Goal: Task Accomplishment & Management: Manage account settings

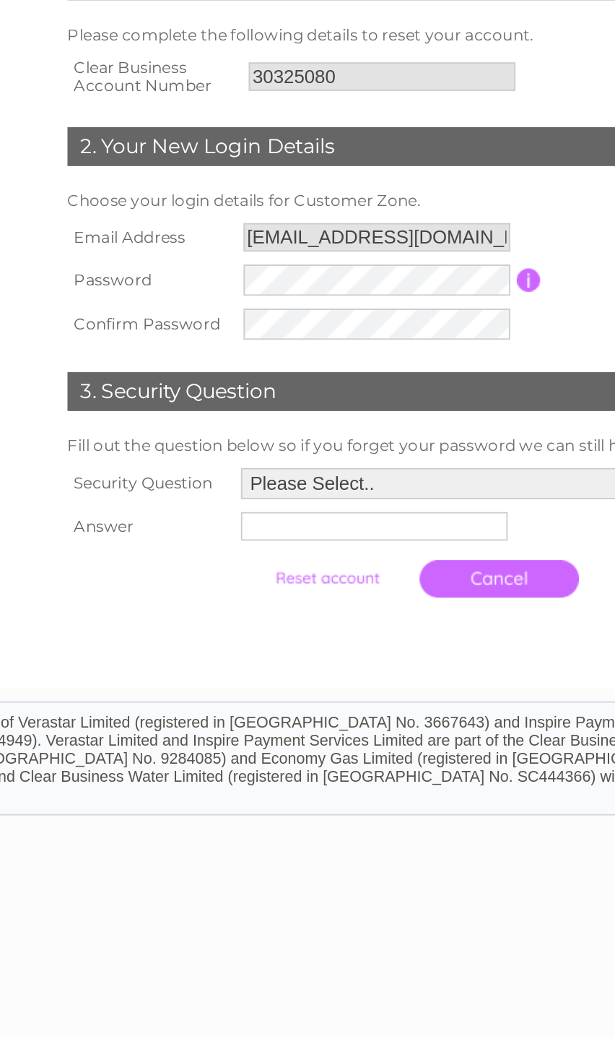
click at [270, 505] on select "Please Select.. In what town or city was your first job? In what town or city d…" at bounding box center [406, 513] width 272 height 17
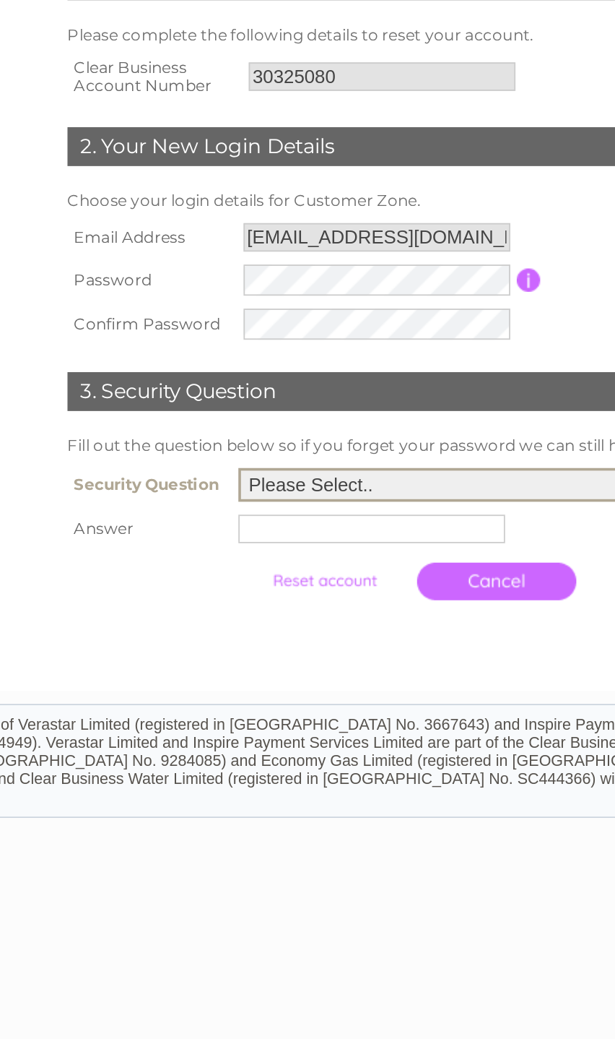
select select "1"
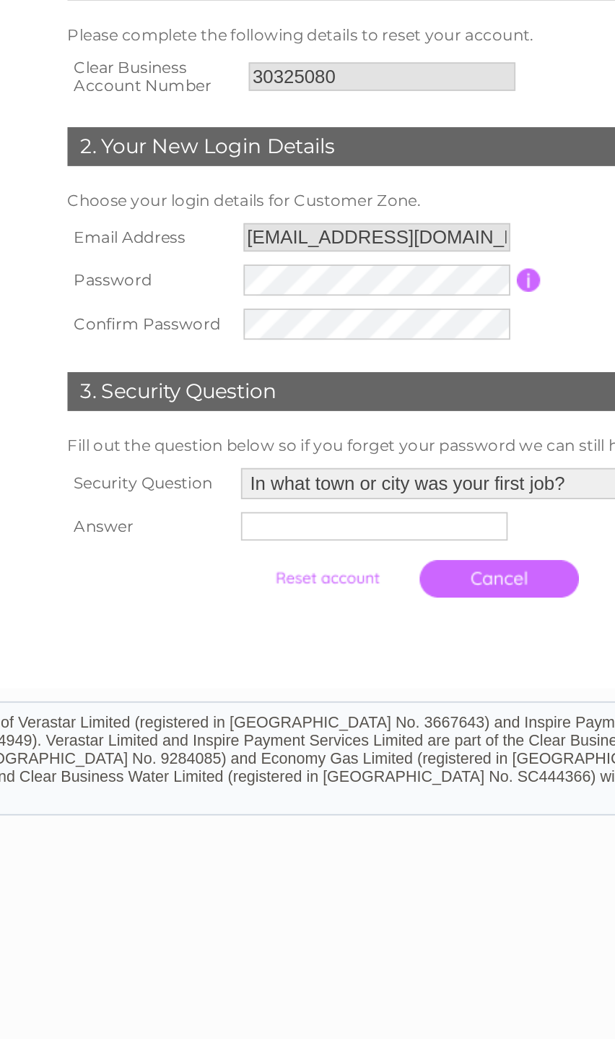
click at [270, 529] on input "text" at bounding box center [344, 537] width 149 height 16
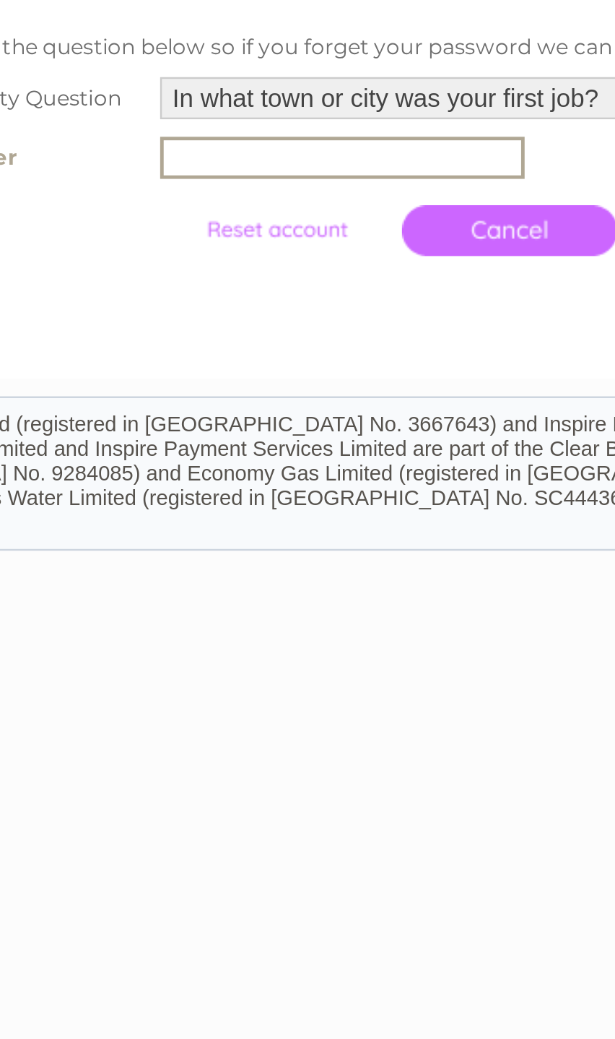
type input "a"
type input "Aksaray"
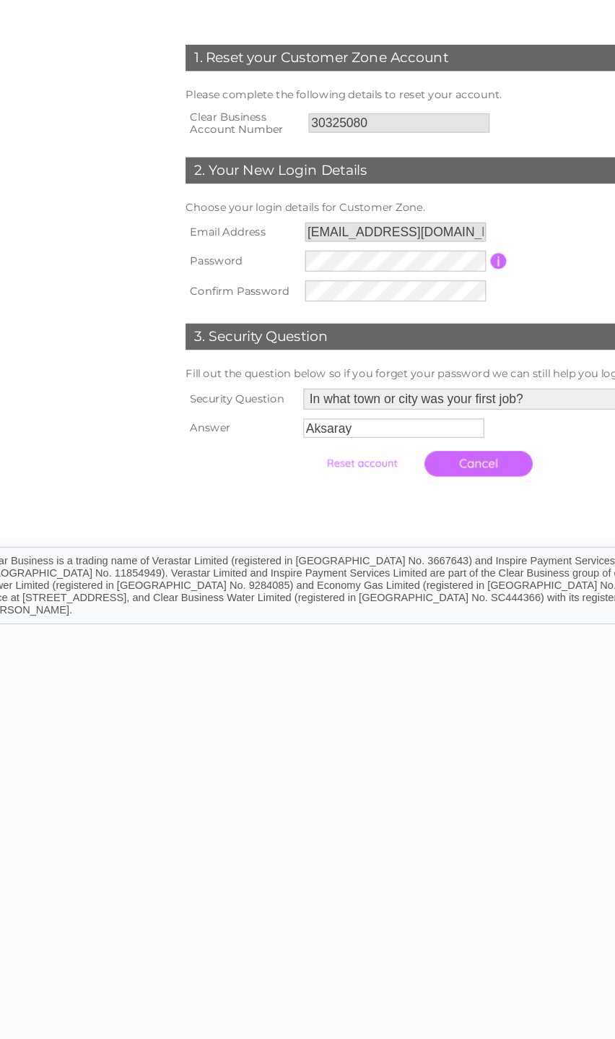
scroll to position [0, 5]
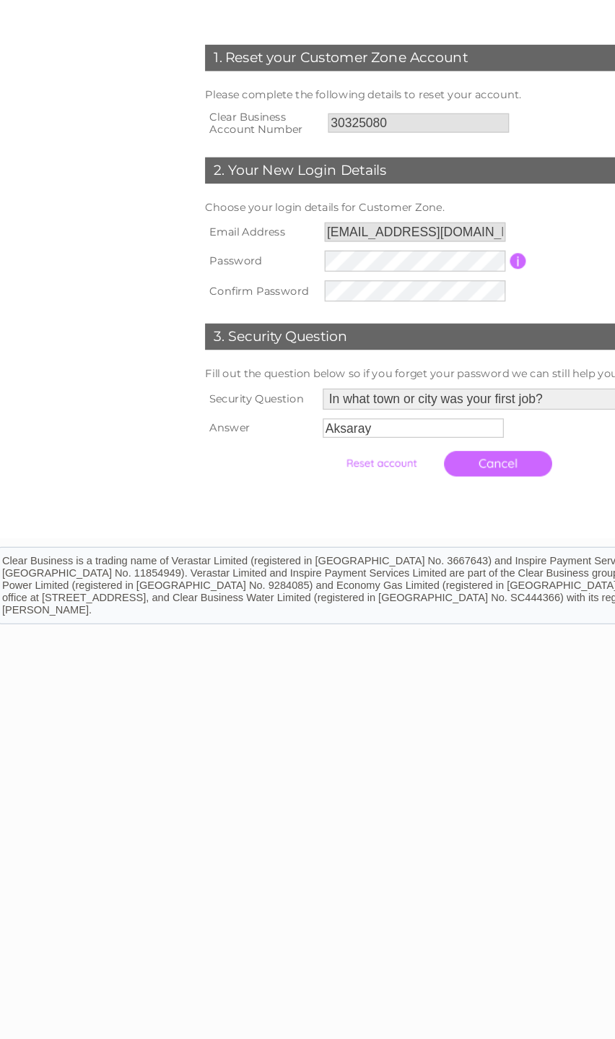
click at [303, 556] on input "submit" at bounding box center [313, 566] width 89 height 20
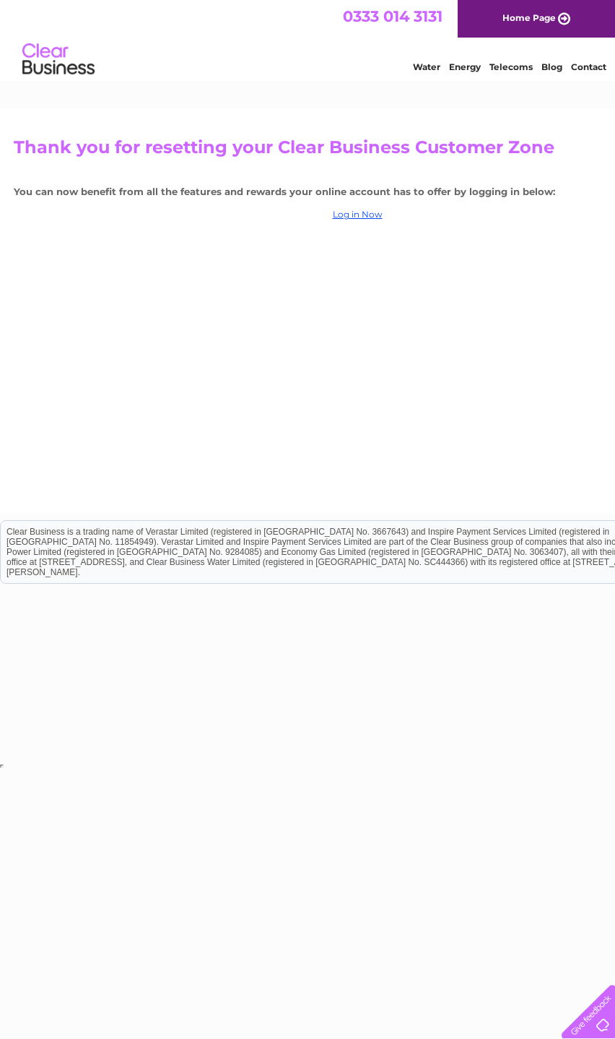
click at [351, 214] on link "Log in Now" at bounding box center [358, 214] width 50 height 11
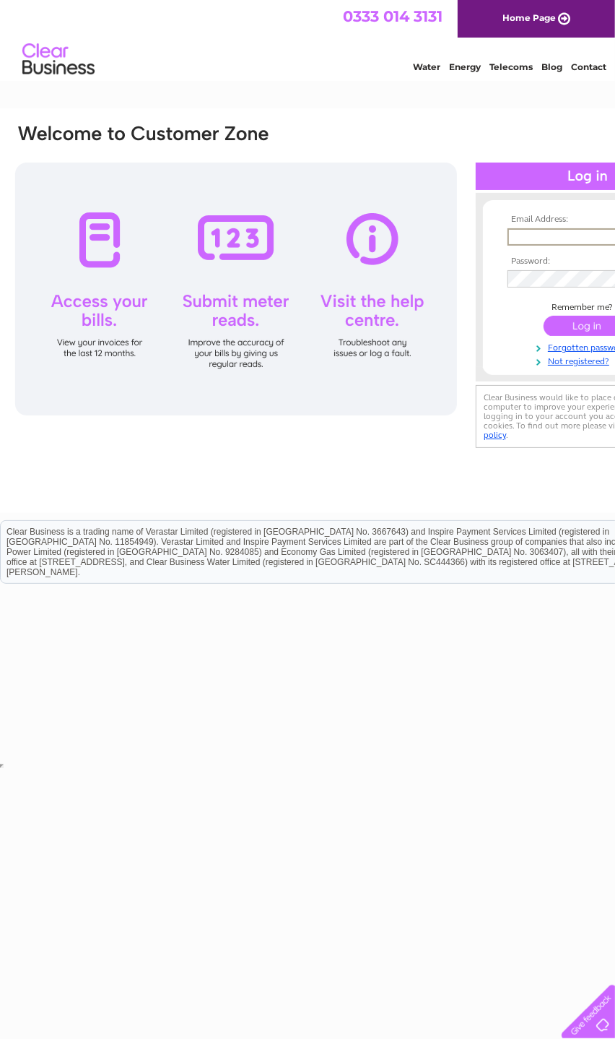
type input "abdullahatug@hotmail.com"
click at [588, 326] on input "submit" at bounding box center [588, 326] width 89 height 20
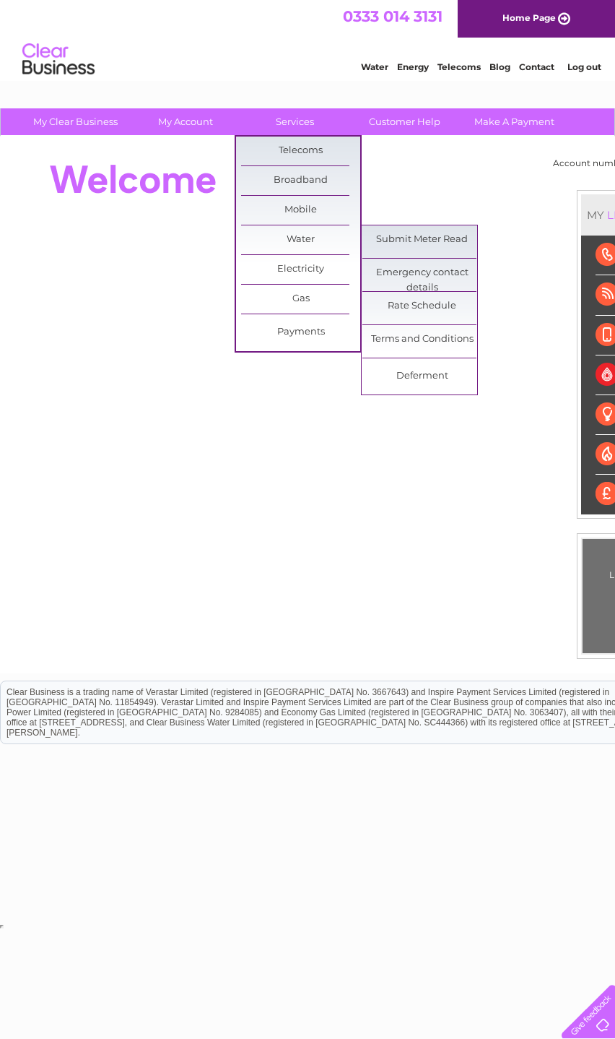
click at [454, 262] on link "Emergency contact details" at bounding box center [422, 273] width 119 height 29
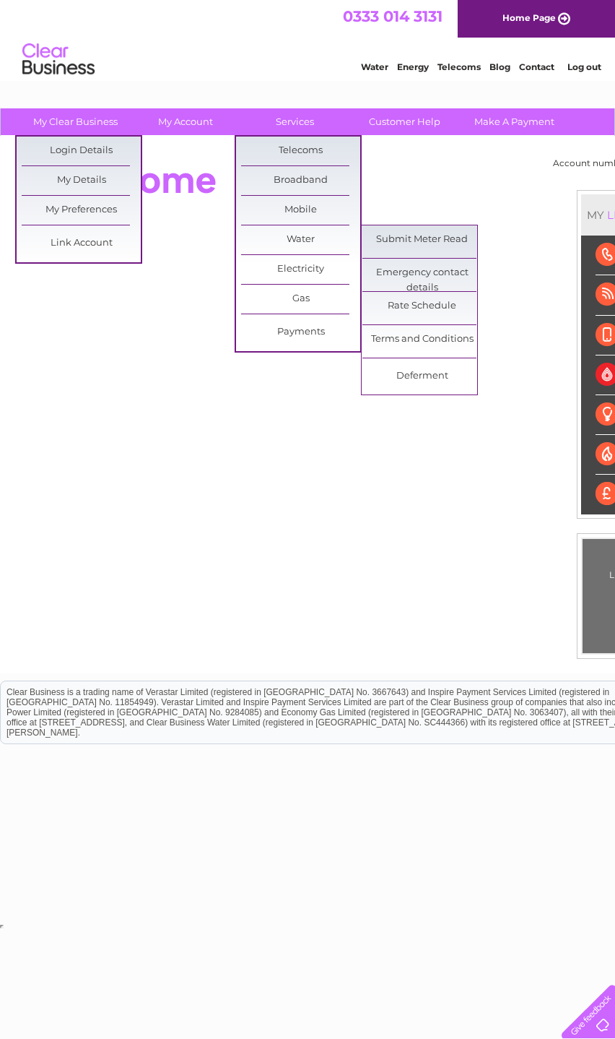
click at [103, 193] on link "My Details" at bounding box center [81, 180] width 119 height 29
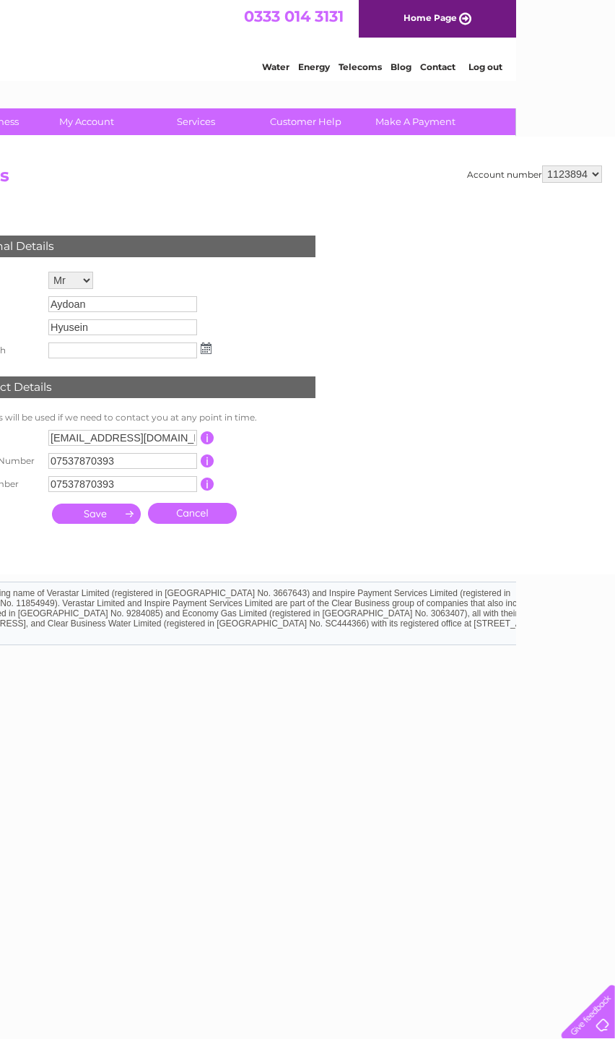
scroll to position [0, 100]
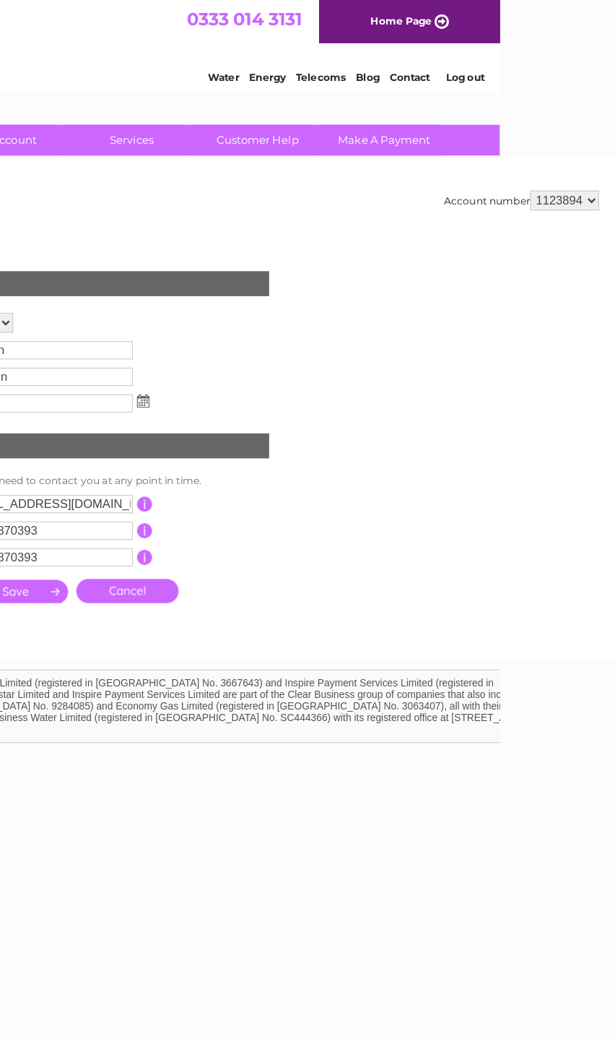
click at [542, 183] on select "1123894" at bounding box center [572, 173] width 60 height 17
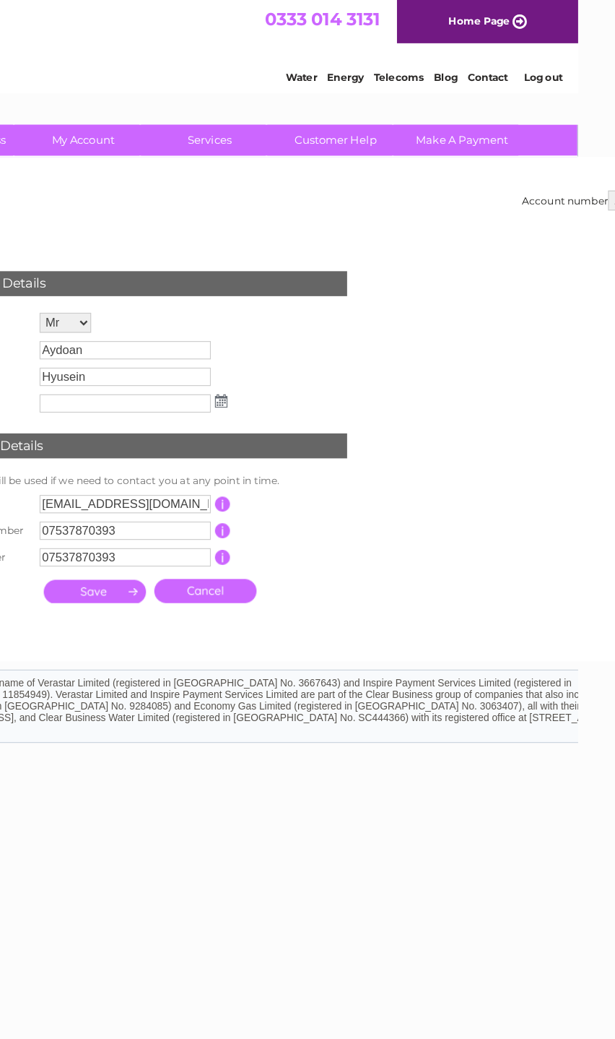
scroll to position [0, 0]
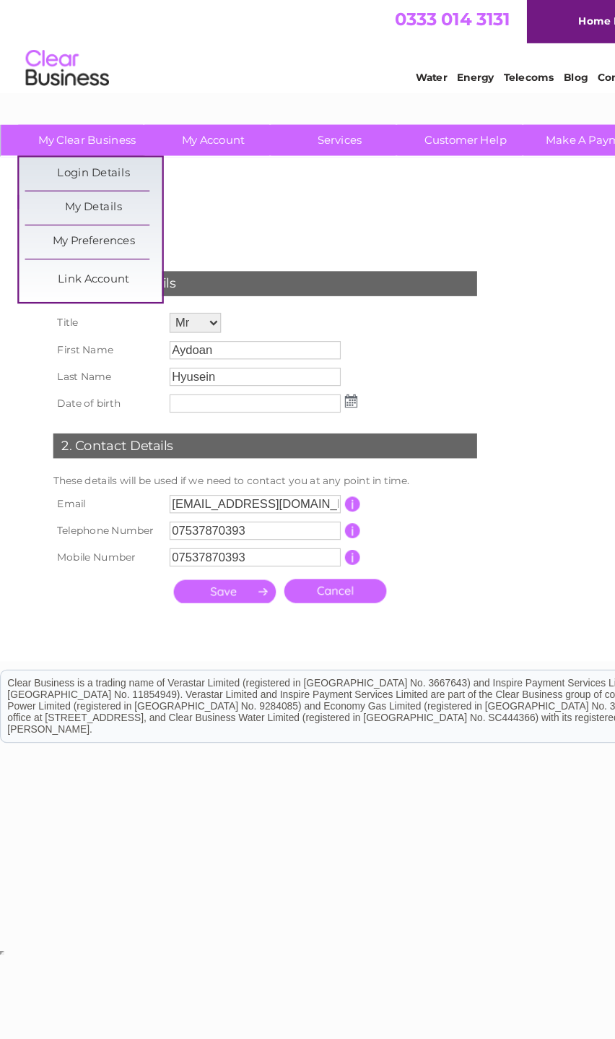
click at [101, 157] on link "Login Details" at bounding box center [81, 151] width 119 height 29
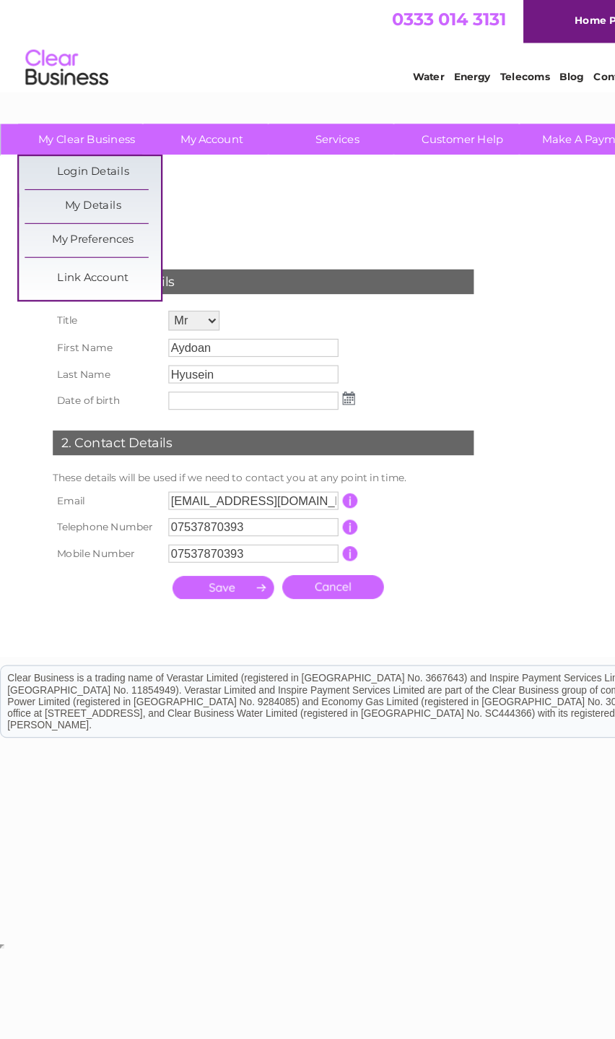
click at [102, 189] on link "My Details" at bounding box center [81, 180] width 119 height 29
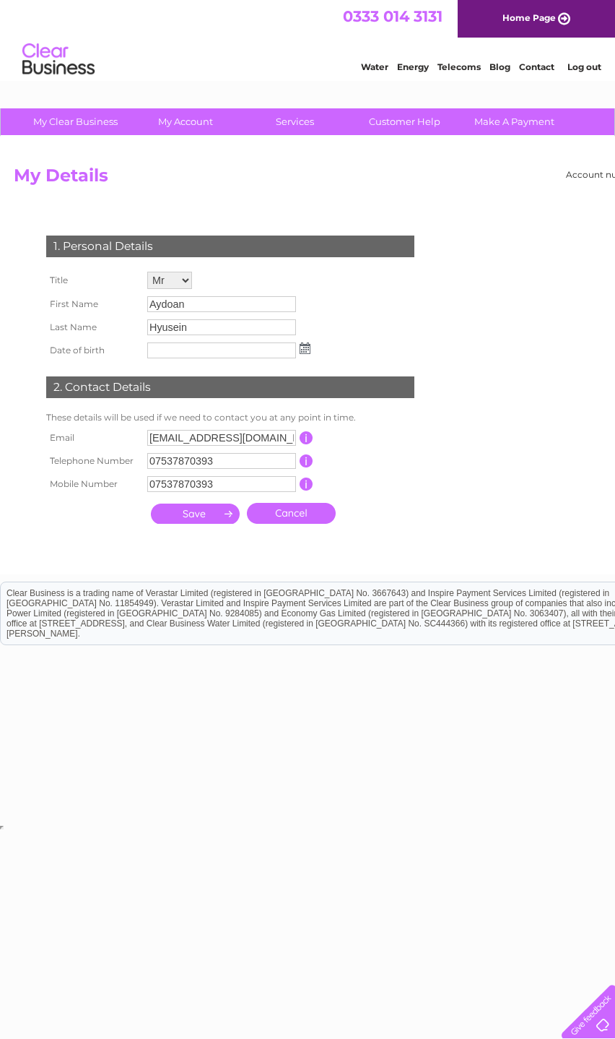
click at [244, 312] on input "Aydoan" at bounding box center [221, 304] width 149 height 16
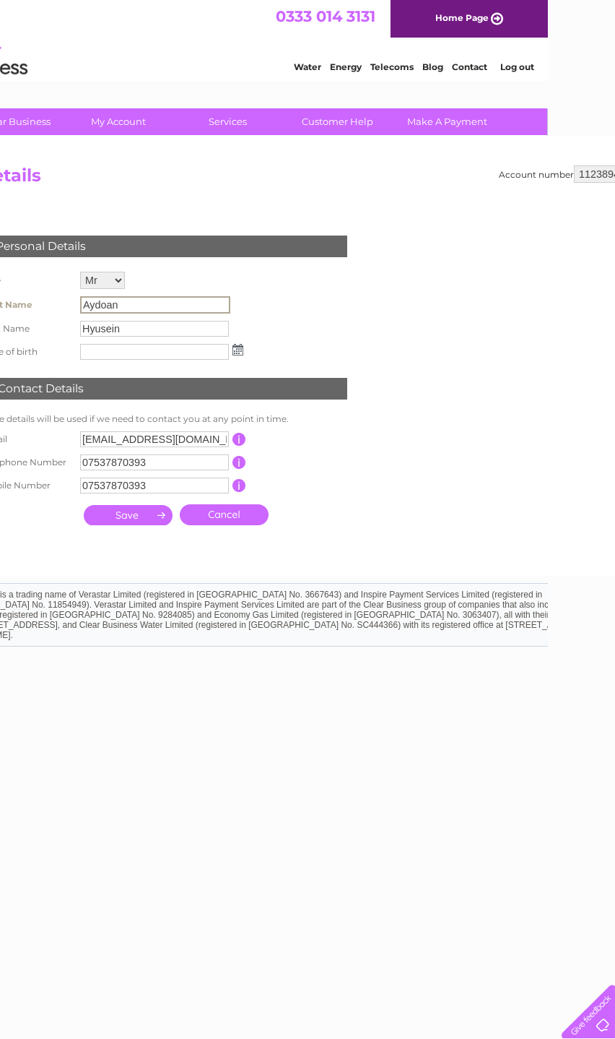
scroll to position [0, 99]
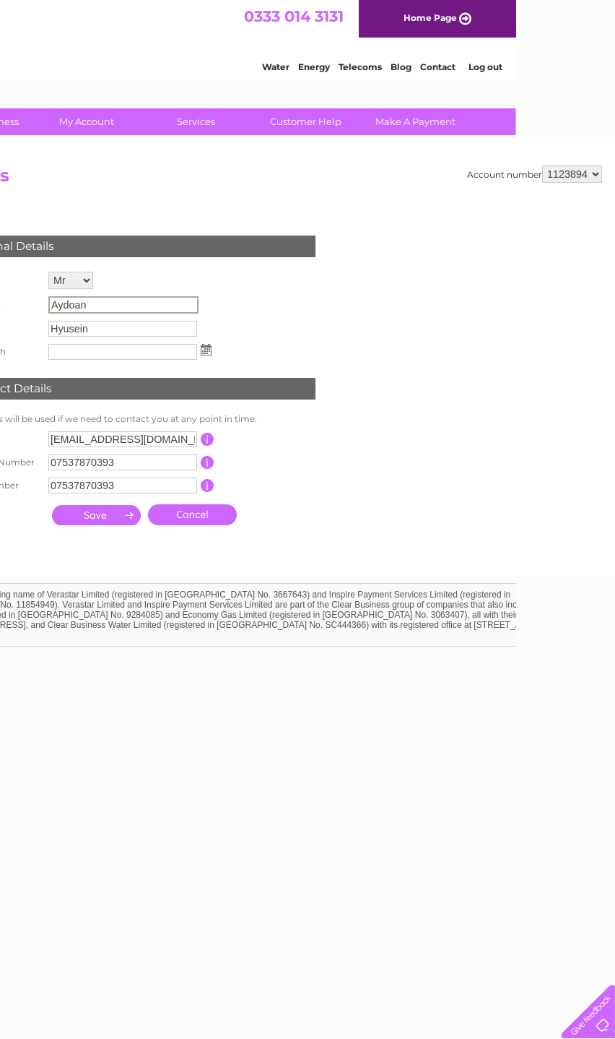
click at [493, 70] on link "Log out" at bounding box center [486, 66] width 34 height 11
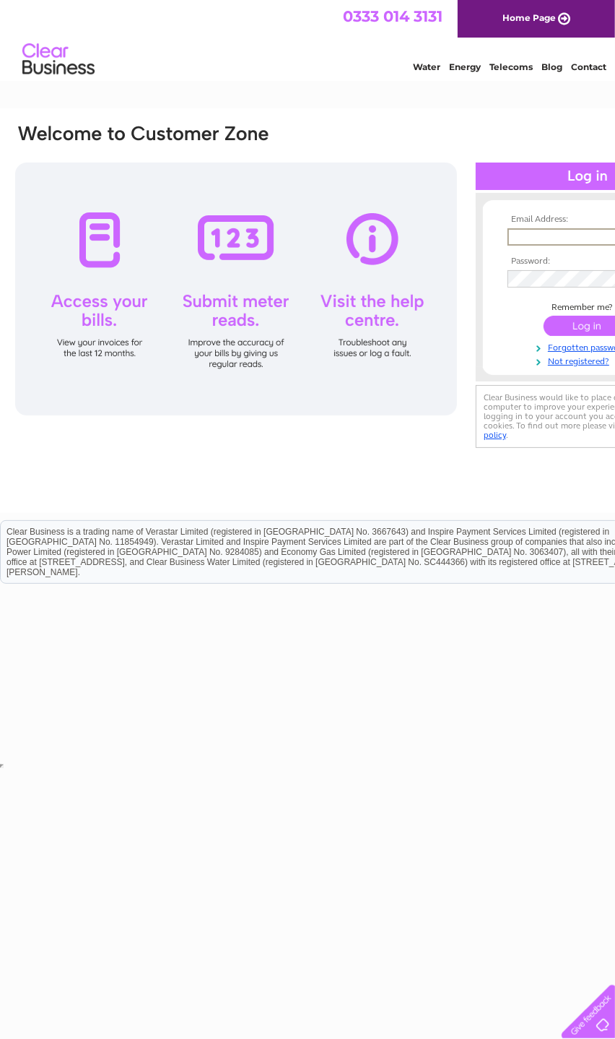
type input "[EMAIL_ADDRESS][DOMAIN_NAME]"
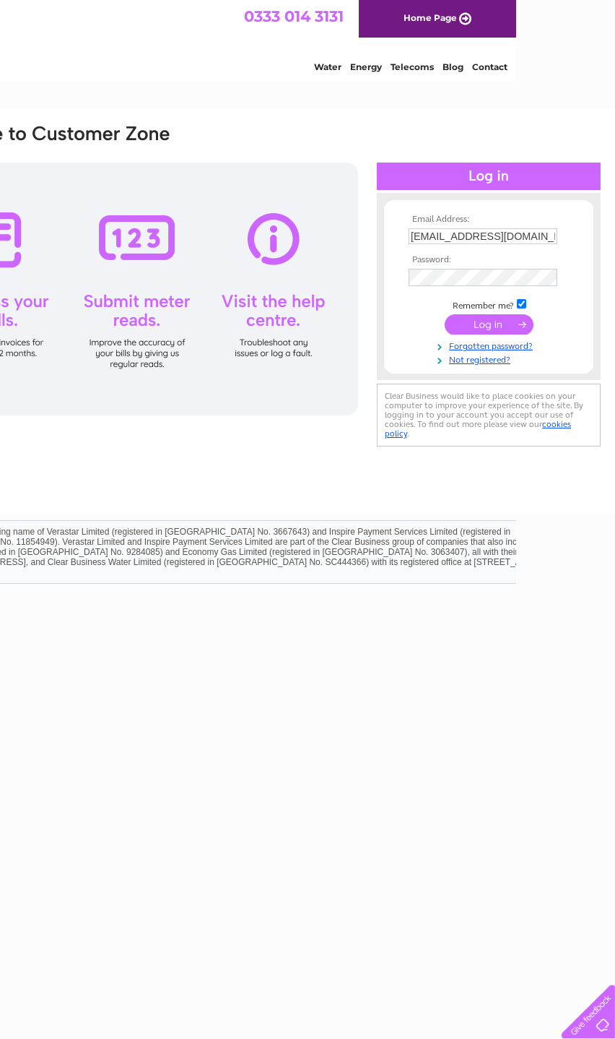
click at [491, 332] on input "submit" at bounding box center [489, 324] width 89 height 20
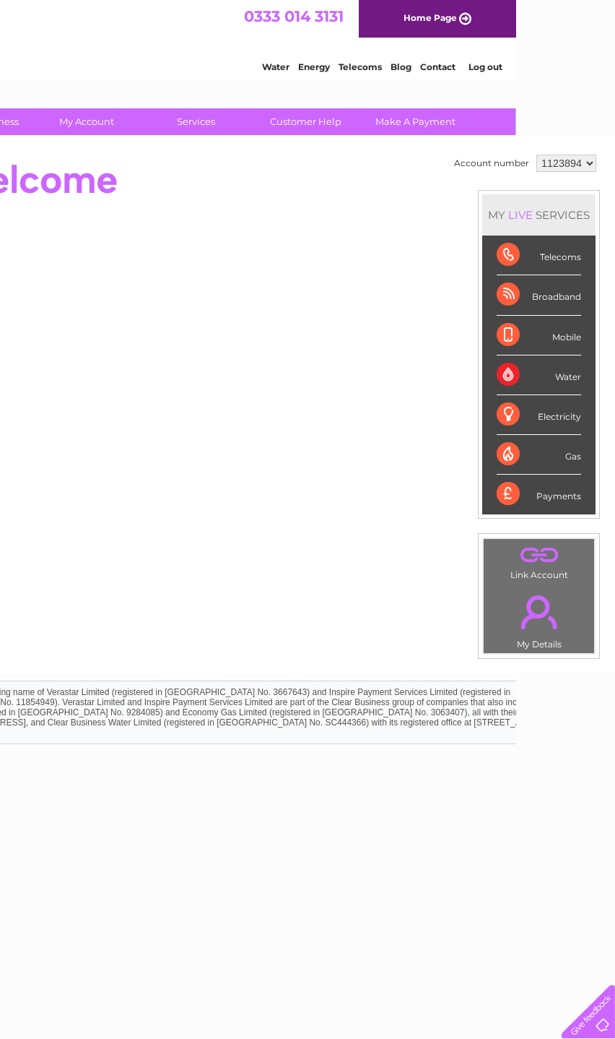
scroll to position [0, 99]
click at [550, 383] on div "Water" at bounding box center [539, 375] width 85 height 40
click at [581, 388] on div "Water" at bounding box center [539, 375] width 85 height 40
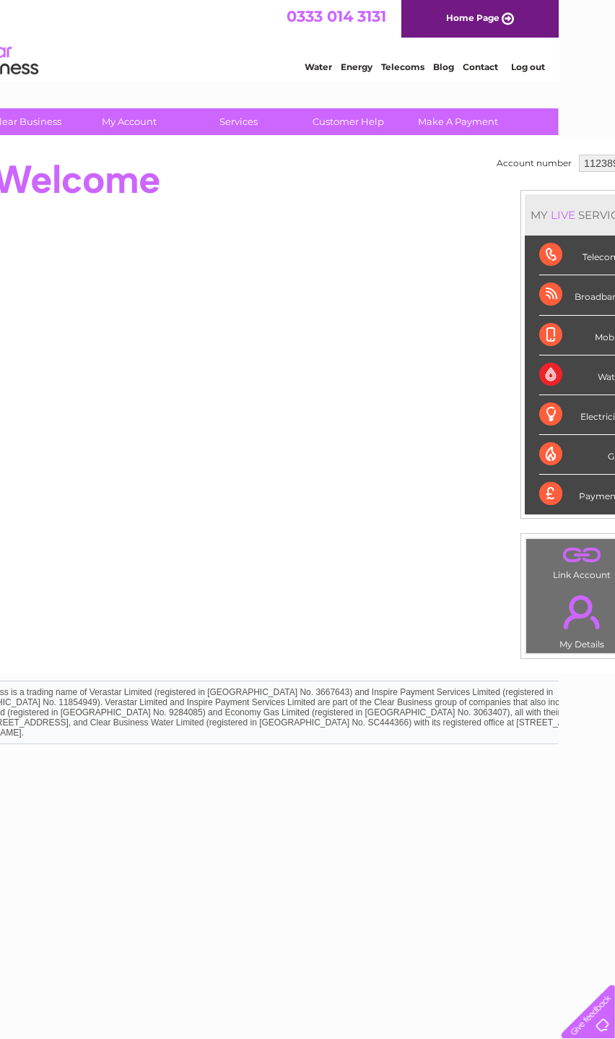
scroll to position [0, 0]
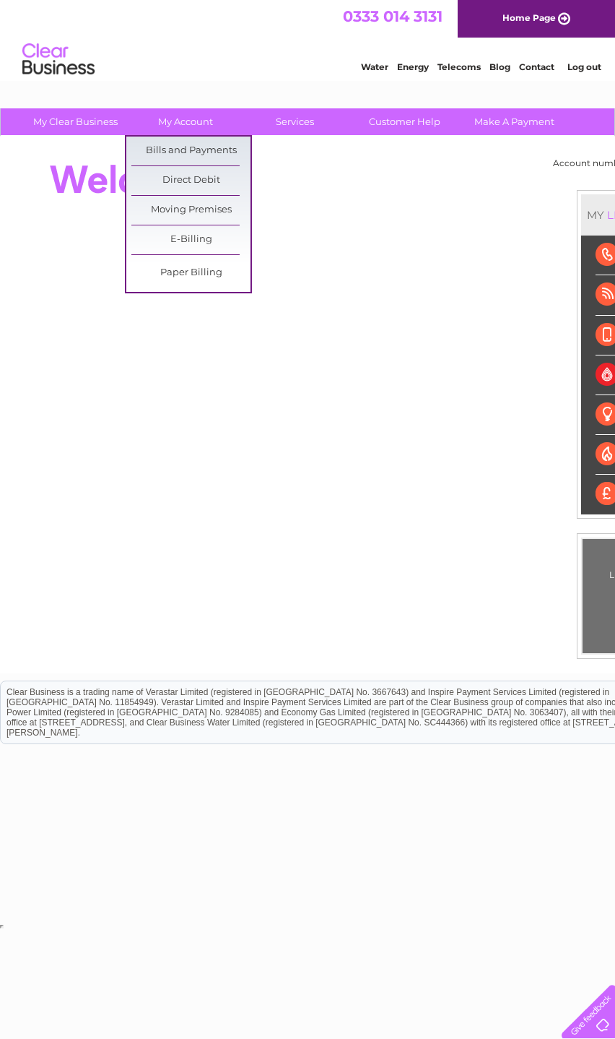
click at [214, 196] on link "Moving Premises" at bounding box center [190, 210] width 119 height 29
click at [212, 192] on link "Direct Debit" at bounding box center [190, 180] width 119 height 29
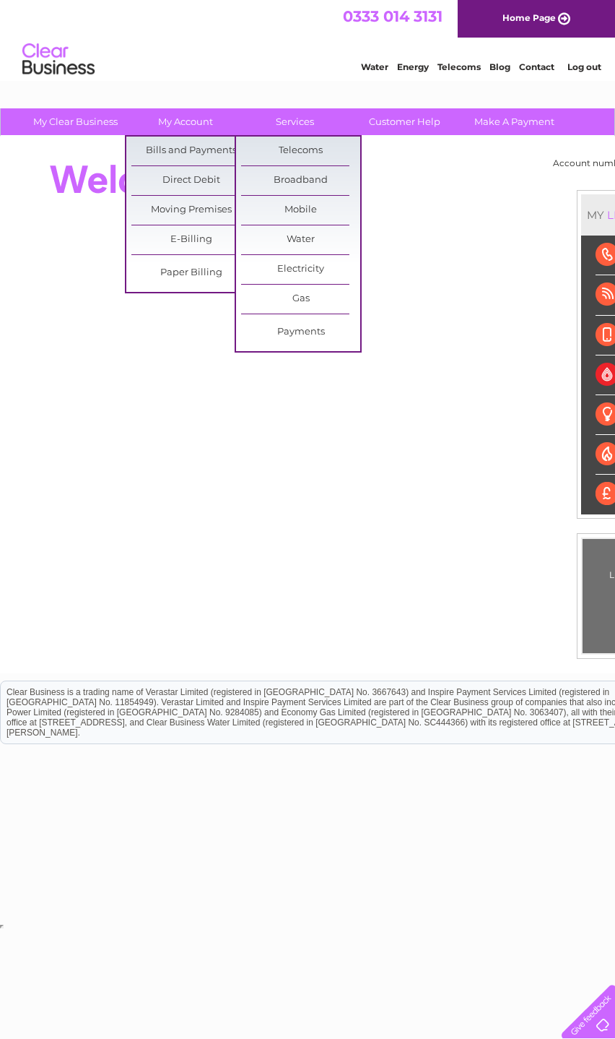
click at [418, 134] on link "Customer Help" at bounding box center [404, 121] width 119 height 27
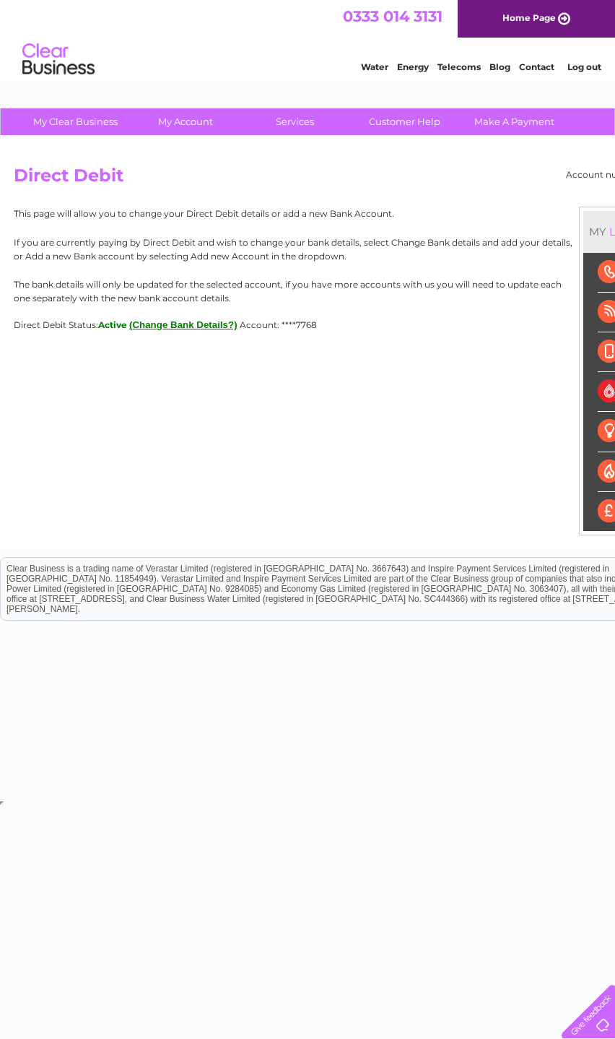
click at [238, 330] on button "(Change Bank Details?)" at bounding box center [183, 324] width 108 height 11
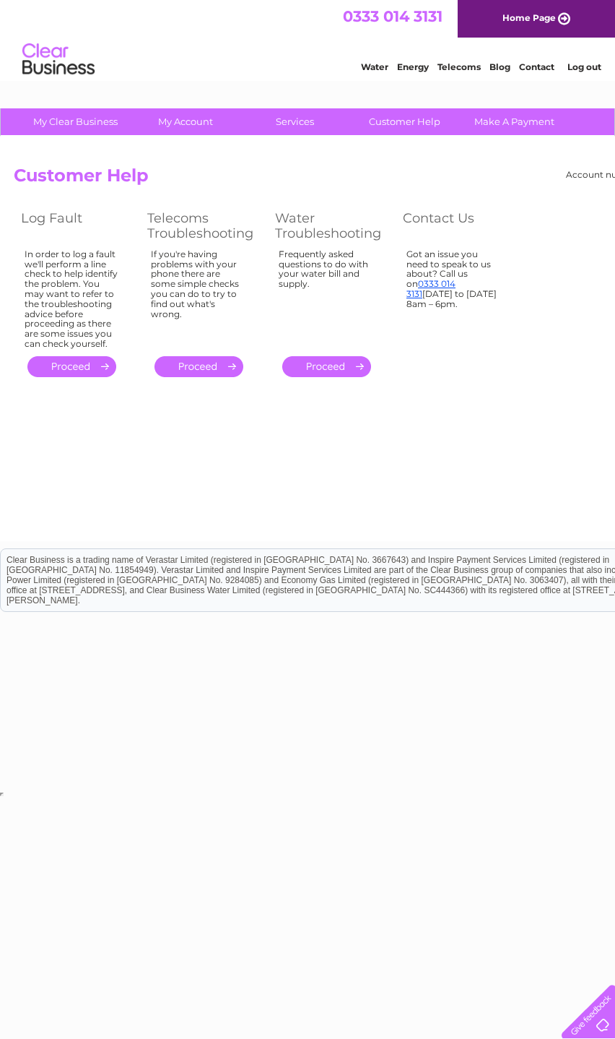
click at [519, 130] on link "Make A Payment" at bounding box center [514, 121] width 119 height 27
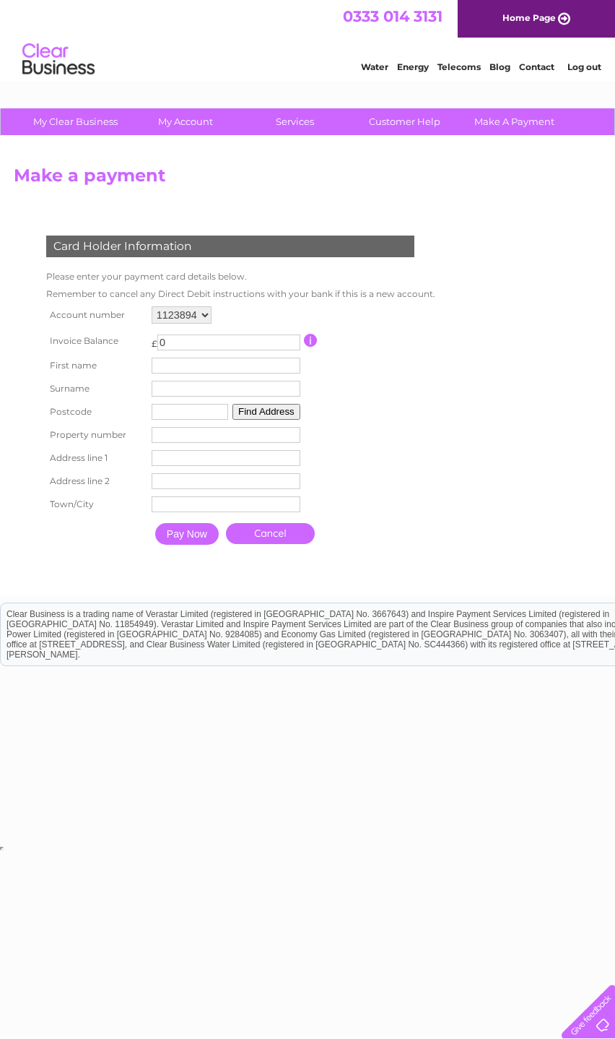
click at [593, 69] on link "Log out" at bounding box center [585, 66] width 34 height 11
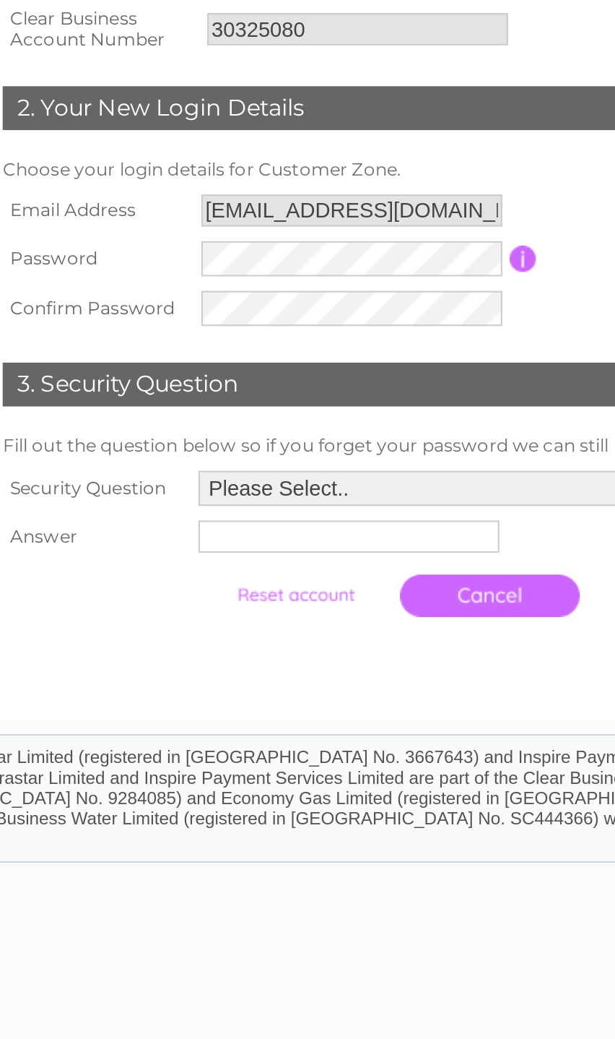
click at [270, 505] on select "Please Select.. In what town or city was your first job? In what town or city d…" at bounding box center [406, 513] width 272 height 17
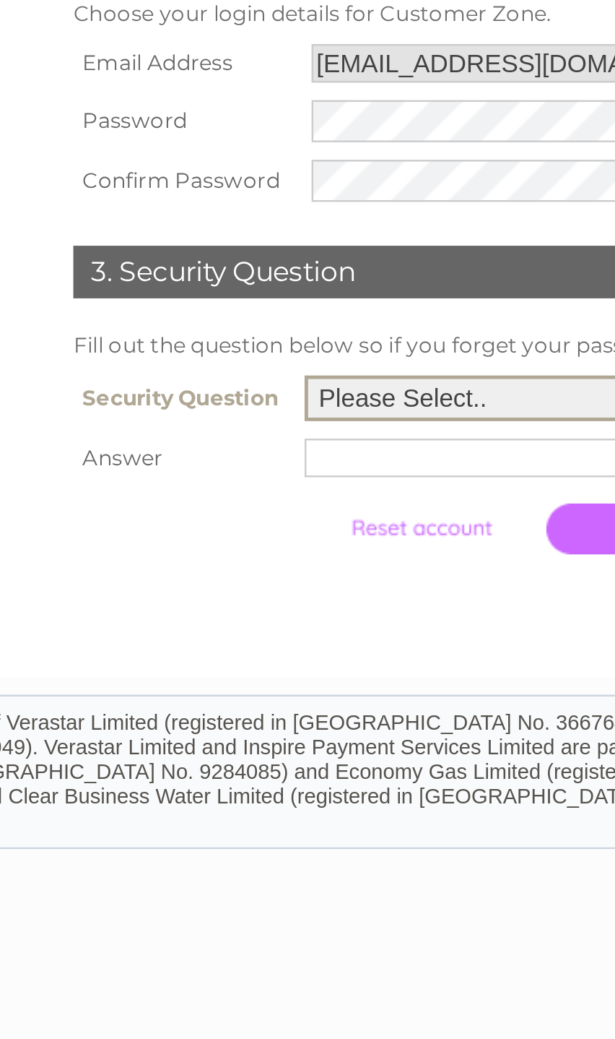
select select "1"
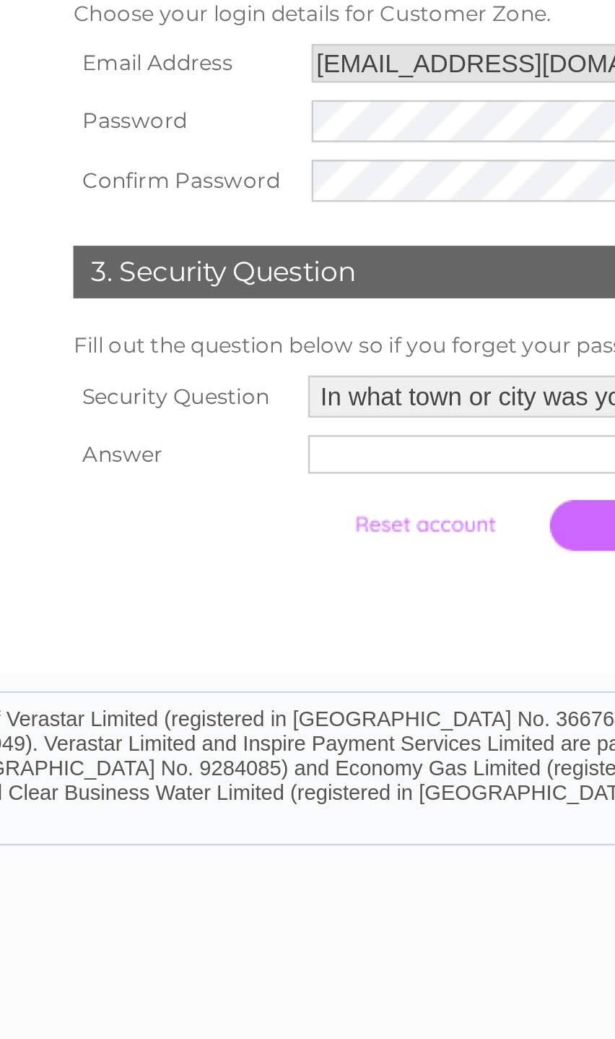
click at [270, 529] on input "text" at bounding box center [344, 537] width 149 height 16
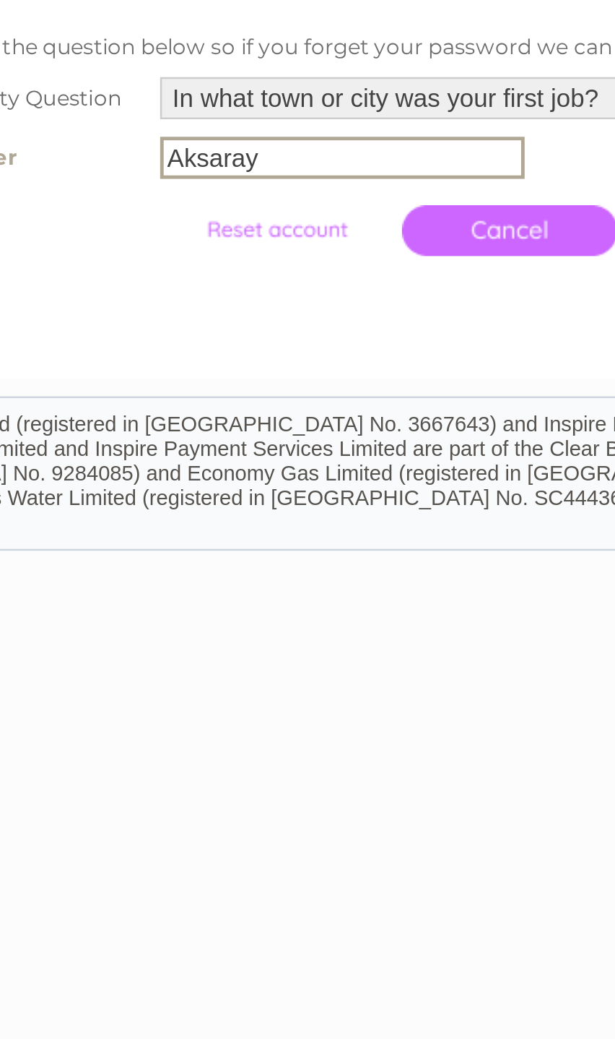
type input "Aksaray"
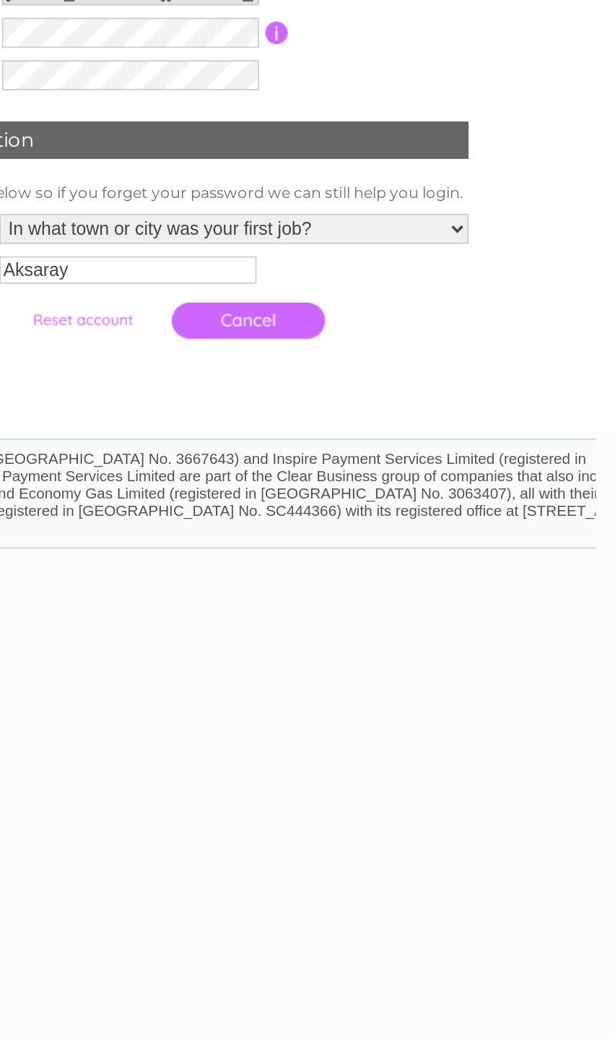
scroll to position [0, 13]
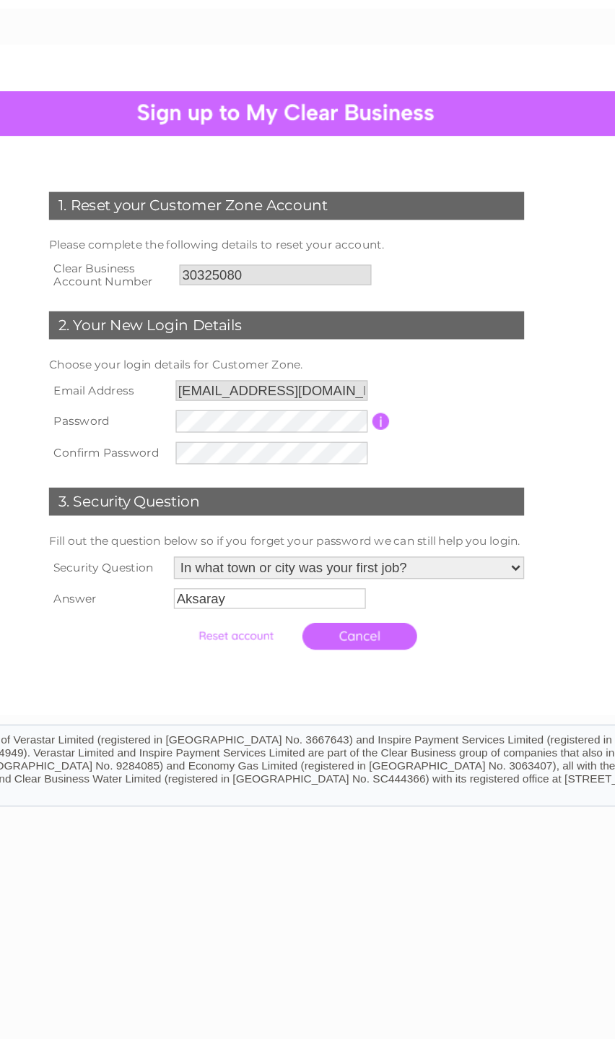
click at [261, 556] on input "submit" at bounding box center [305, 566] width 89 height 20
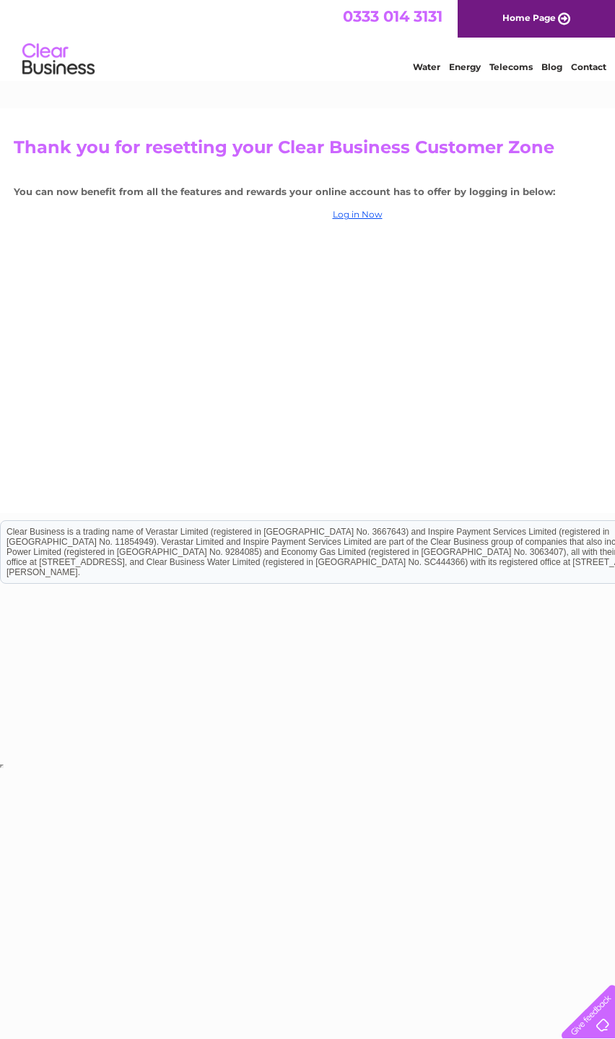
click at [378, 216] on link "Log in Now" at bounding box center [358, 214] width 50 height 11
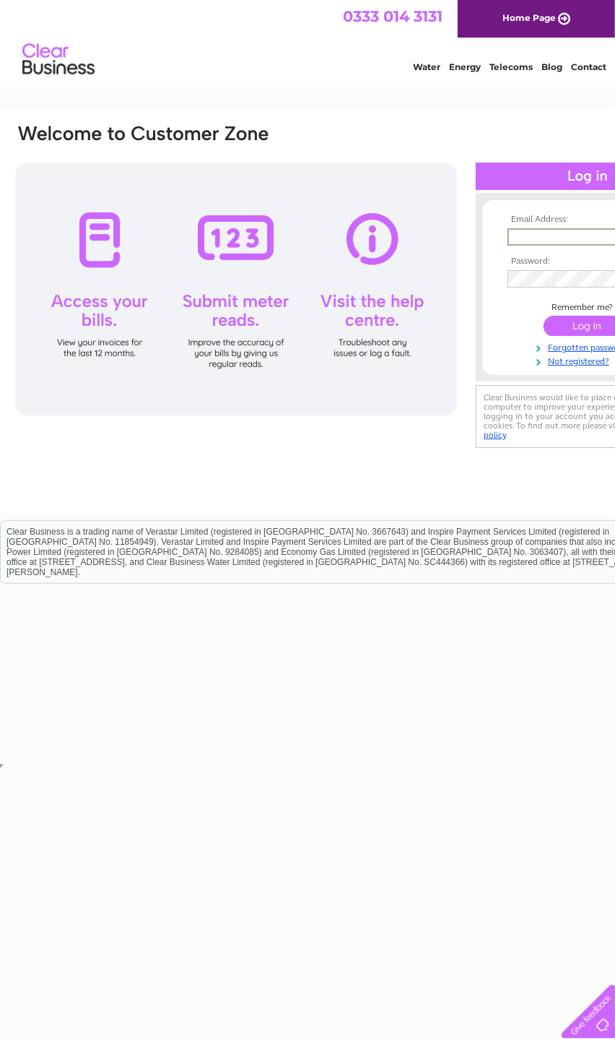
type input "[EMAIL_ADDRESS][DOMAIN_NAME]"
click at [588, 326] on input "submit" at bounding box center [588, 326] width 89 height 20
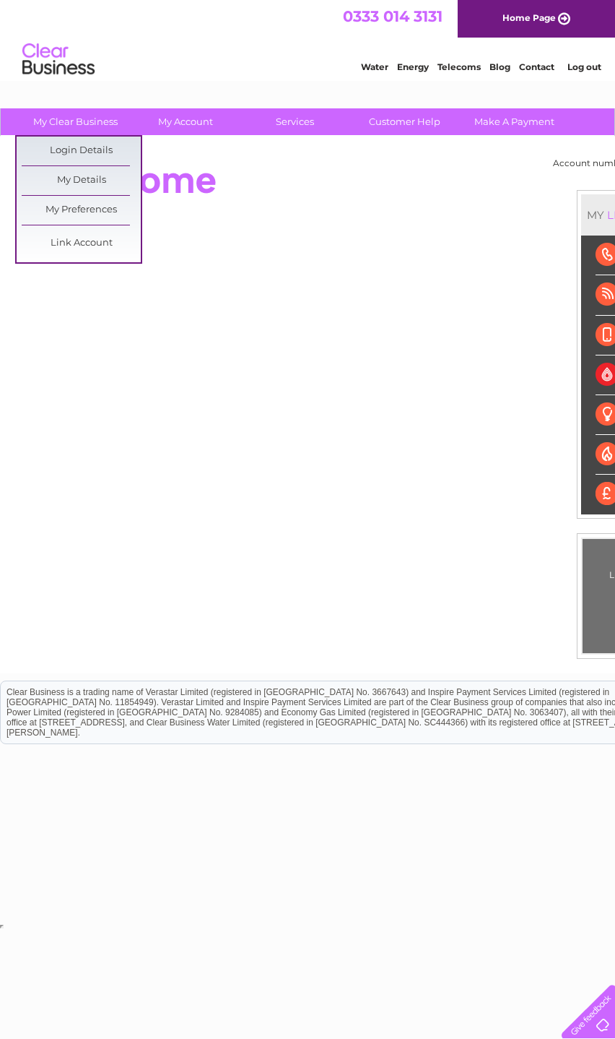
click at [118, 192] on link "My Details" at bounding box center [81, 180] width 119 height 29
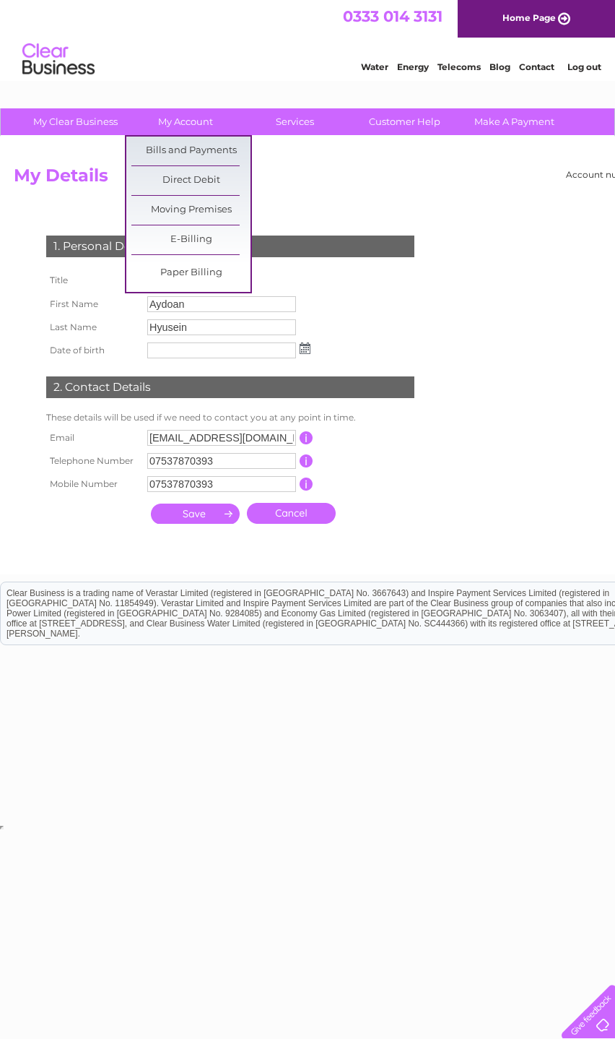
click at [226, 301] on input "Aydoan" at bounding box center [221, 304] width 149 height 16
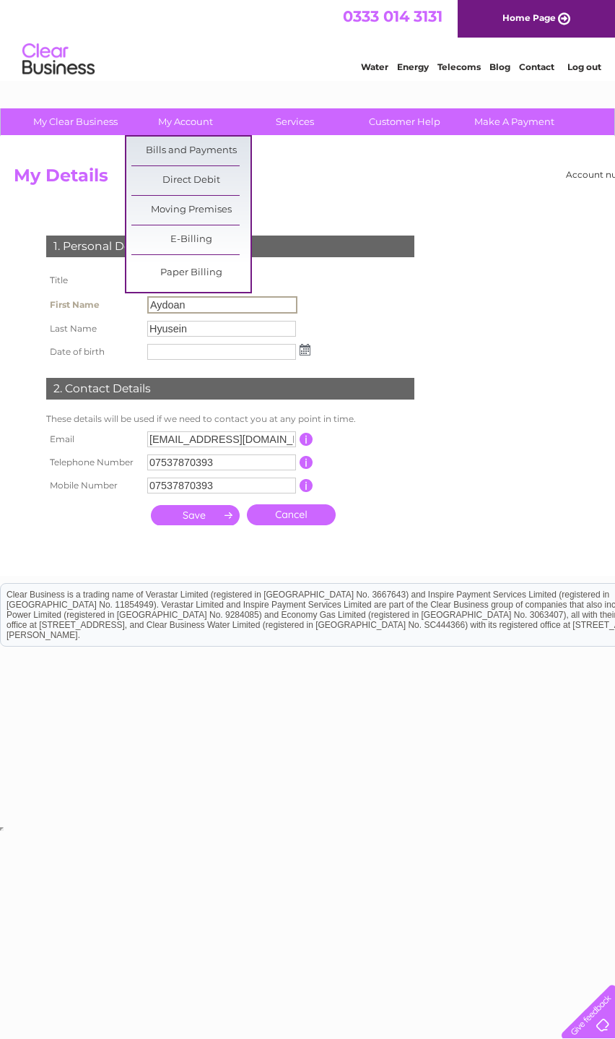
click at [220, 277] on link "Paper Billing" at bounding box center [190, 273] width 119 height 29
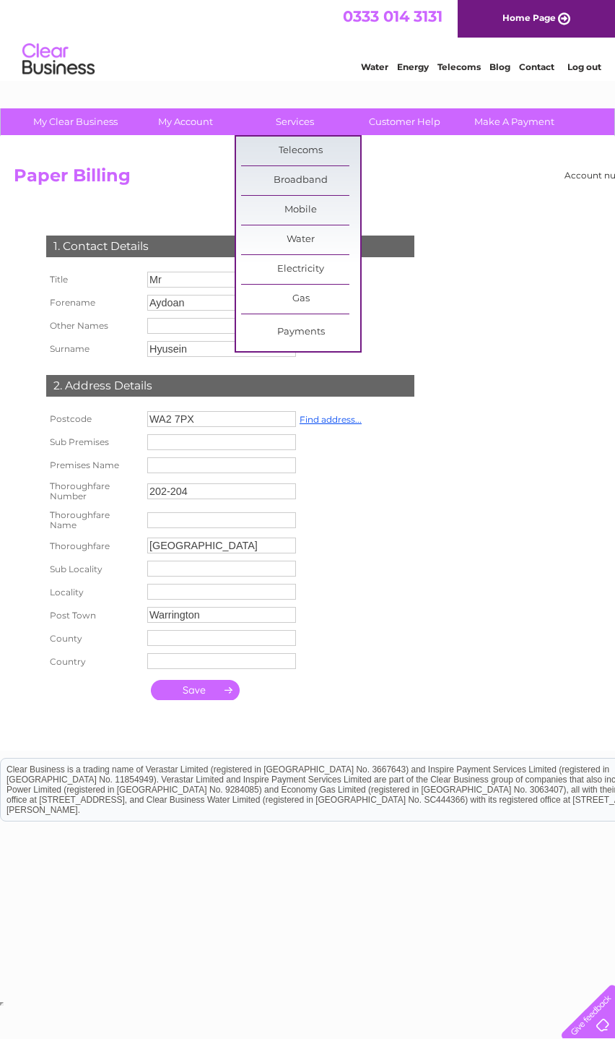
click at [257, 843] on html "Clear Business is a trading name of Verastar Limited (registered in [GEOGRAPHIC…" at bounding box center [307, 796] width 615 height 92
click at [426, 132] on link "Customer Help" at bounding box center [404, 121] width 119 height 27
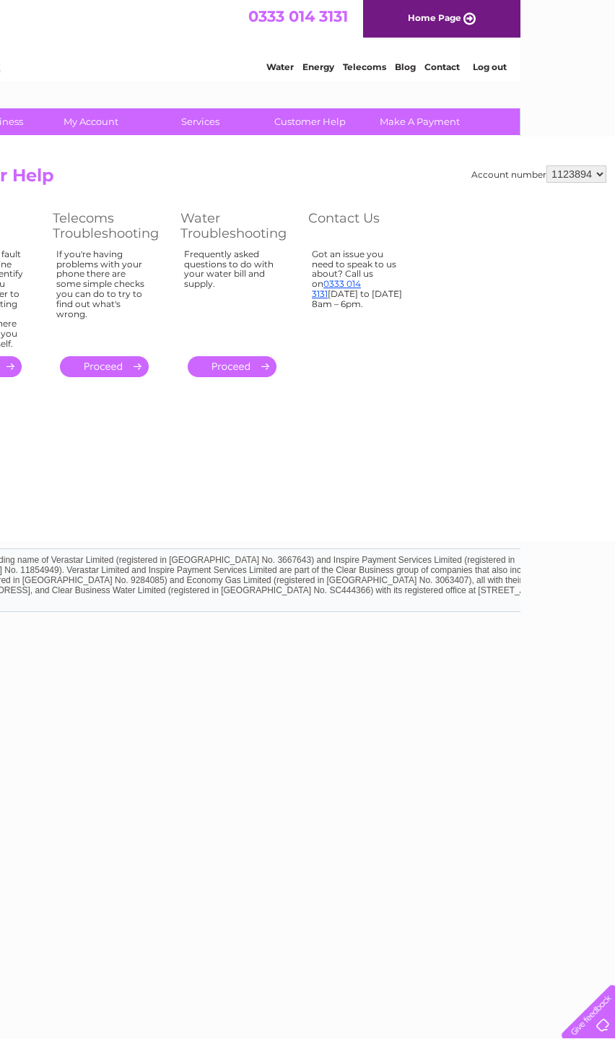
scroll to position [0, 99]
click at [576, 178] on select "1123894" at bounding box center [572, 173] width 60 height 17
